Goal: Ask a question: Seek information or help from site administrators or community

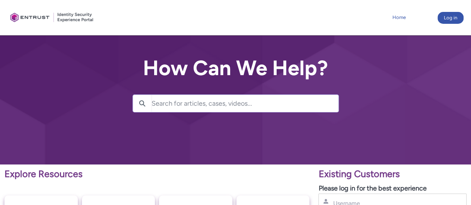
click at [401, 14] on link "Home" at bounding box center [398, 17] width 17 height 11
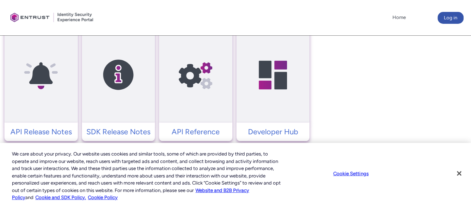
scroll to position [362, 0]
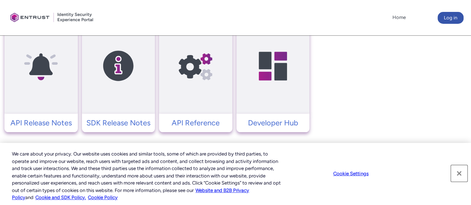
click at [458, 174] on button "Close" at bounding box center [459, 173] width 16 height 16
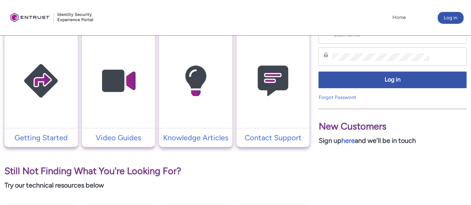
scroll to position [166, 0]
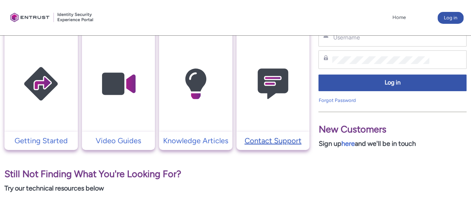
click at [277, 138] on p "Contact Support" at bounding box center [273, 140] width 66 height 11
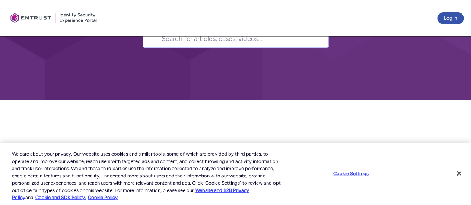
scroll to position [71, 0]
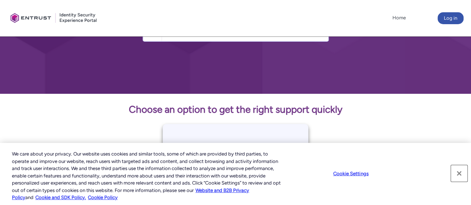
click at [458, 167] on button "Close" at bounding box center [459, 173] width 16 height 16
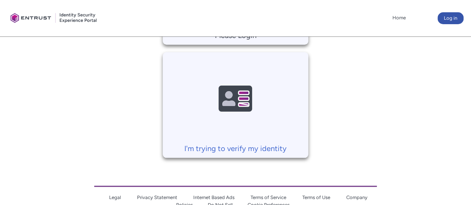
scroll to position [287, 0]
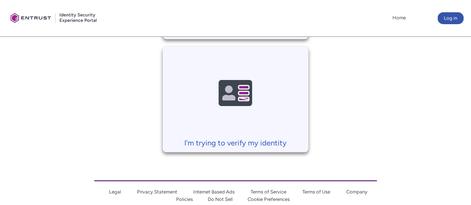
click at [254, 139] on p "I'm trying to verify my identity" at bounding box center [235, 142] width 138 height 11
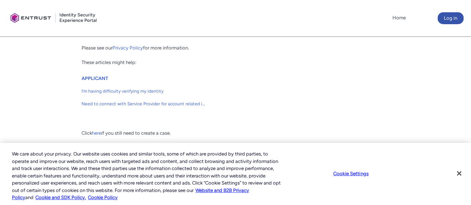
scroll to position [219, 0]
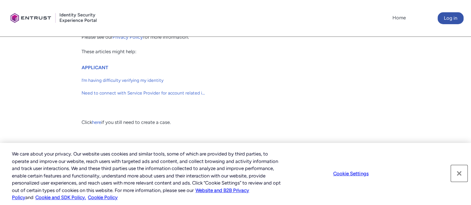
click at [463, 173] on button "Close" at bounding box center [459, 173] width 16 height 16
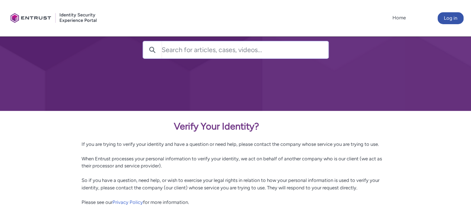
scroll to position [0, 0]
